Goal: Use online tool/utility

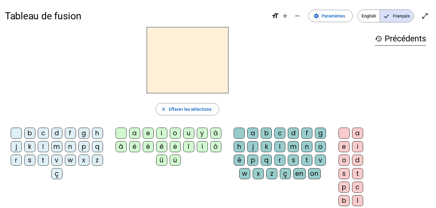
click at [41, 159] on div "t" at bounding box center [43, 160] width 11 height 11
click at [135, 134] on div "a" at bounding box center [134, 133] width 11 height 11
click at [265, 147] on div "k" at bounding box center [266, 146] width 11 height 11
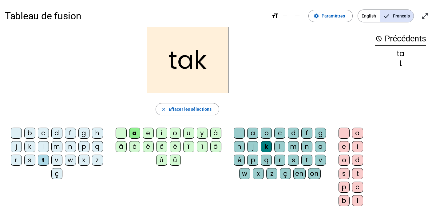
click at [280, 133] on div "c" at bounding box center [279, 133] width 11 height 11
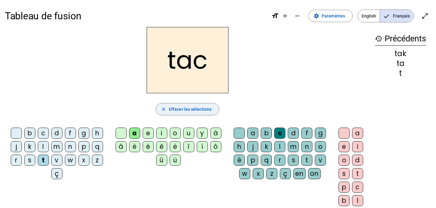
click at [193, 107] on span "Effacer les sélections" at bounding box center [190, 109] width 43 height 7
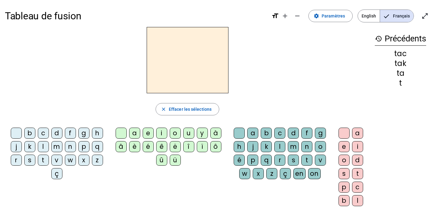
click at [44, 162] on div "t" at bounding box center [43, 160] width 11 height 11
click at [132, 135] on div "a" at bounding box center [134, 133] width 11 height 11
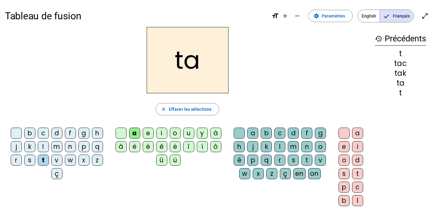
click at [147, 133] on div "e" at bounding box center [148, 133] width 11 height 11
click at [18, 147] on div "j" at bounding box center [16, 146] width 11 height 11
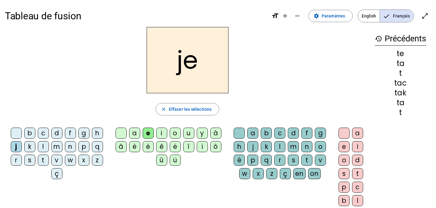
click at [58, 135] on div "d" at bounding box center [56, 133] width 11 height 11
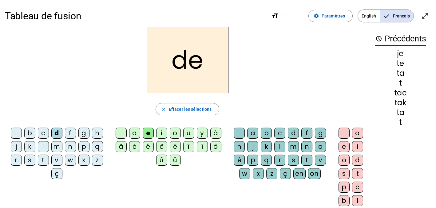
click at [59, 148] on div "m" at bounding box center [56, 146] width 11 height 11
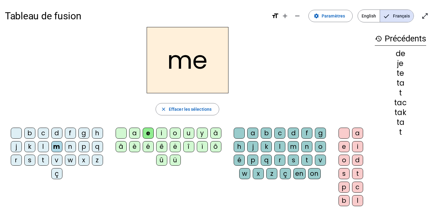
click at [137, 136] on div "a" at bounding box center [134, 133] width 11 height 11
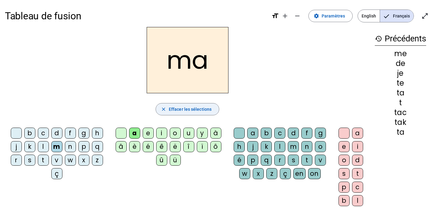
click at [211, 111] on span "button" at bounding box center [187, 109] width 63 height 15
